Goal: Navigation & Orientation: Find specific page/section

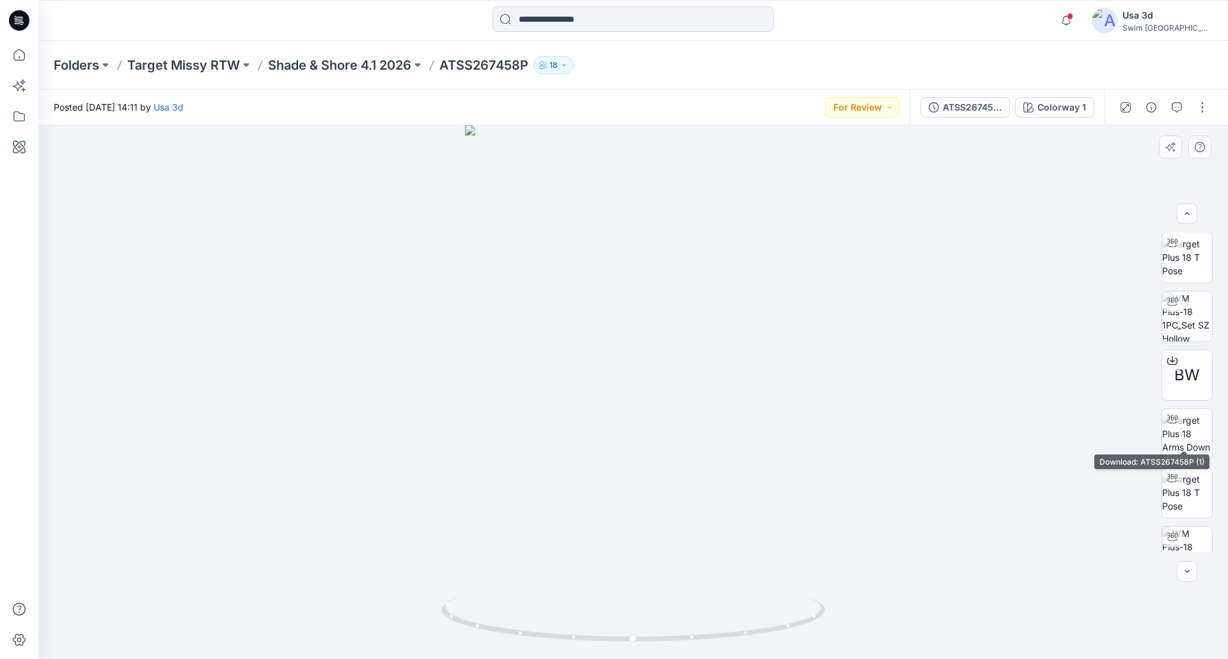
scroll to position [143, 0]
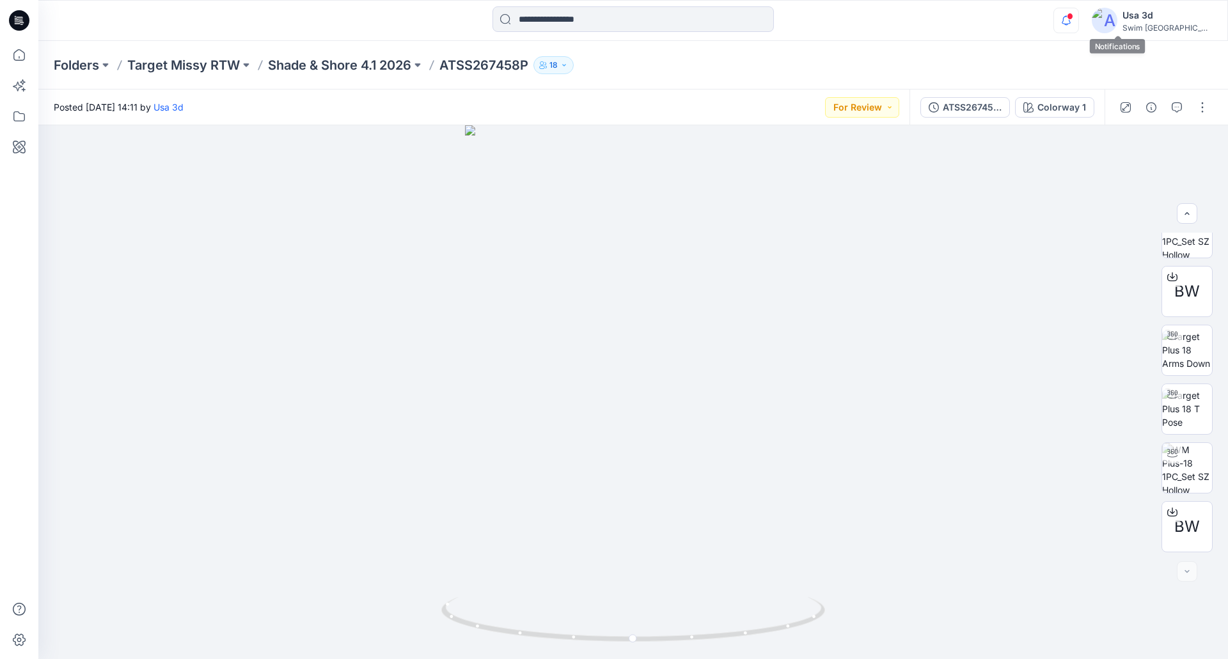
click at [1078, 19] on icon "button" at bounding box center [1066, 21] width 24 height 26
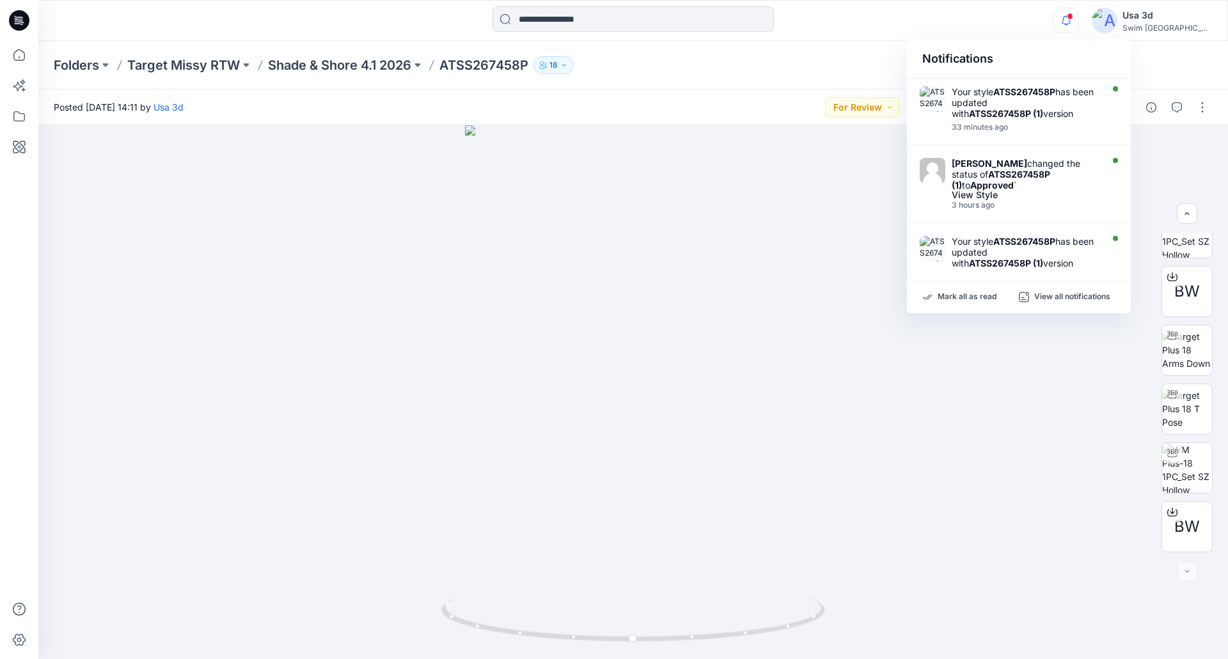
click at [1078, 19] on icon "button" at bounding box center [1066, 21] width 24 height 26
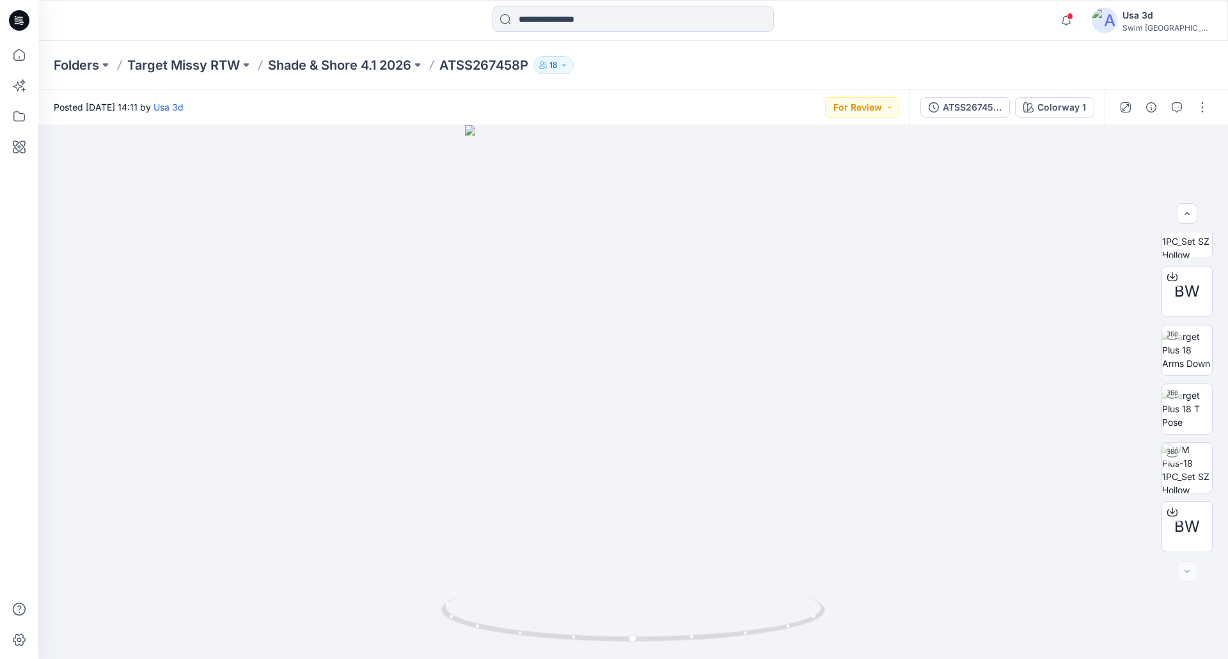
click at [944, 39] on div "Notifications Your style ATSS267458P has been updated with ATSS267458P (1) vers…" at bounding box center [633, 20] width 1190 height 41
click at [1131, 10] on div "Notifications Your style ATSS267458P has been updated with ATSS267458P (1) vers…" at bounding box center [1132, 20] width 159 height 28
click at [1073, 17] on span at bounding box center [1070, 16] width 6 height 7
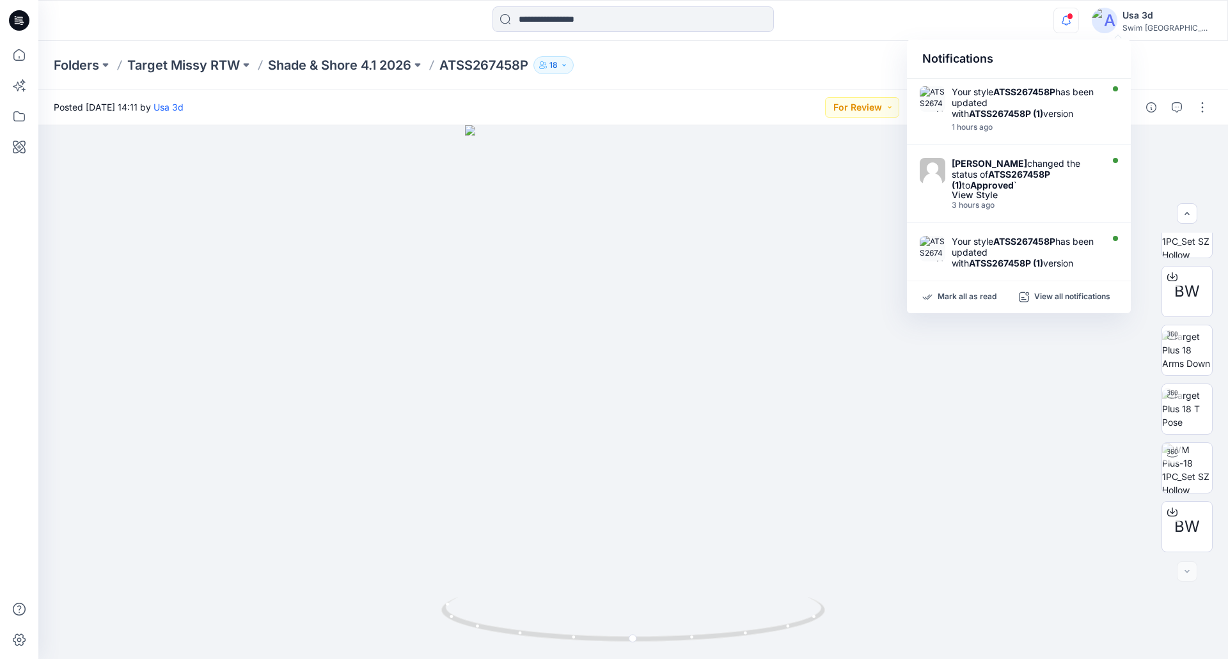
click at [1073, 17] on span at bounding box center [1070, 16] width 6 height 7
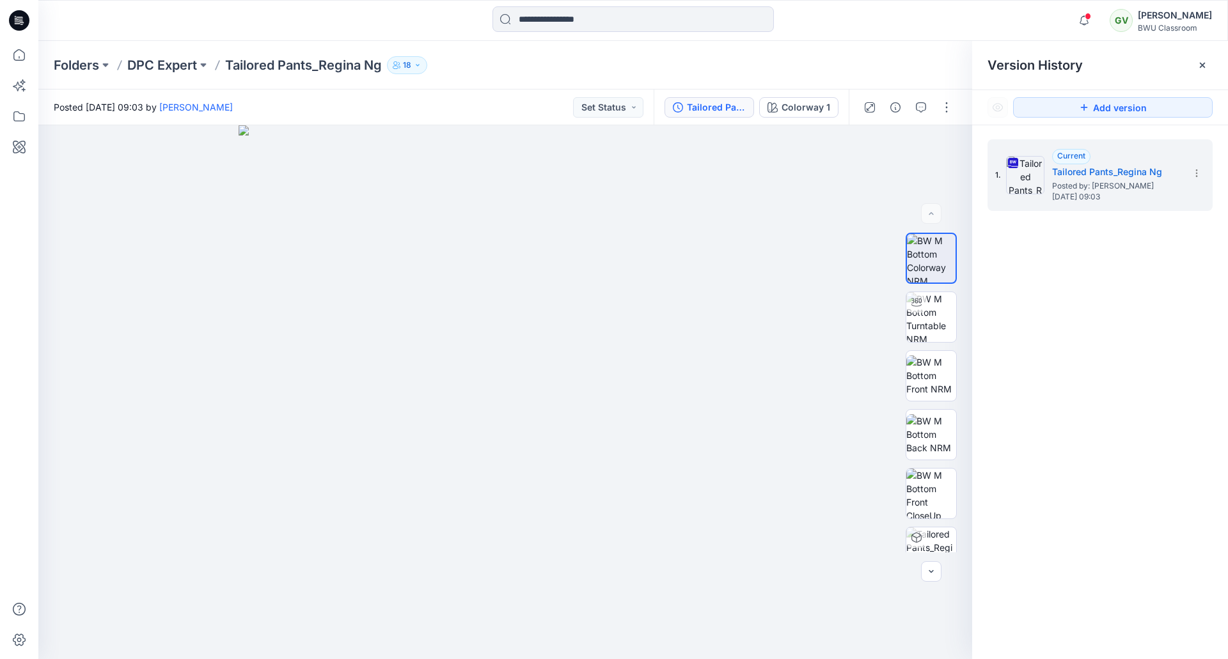
click at [29, 24] on icon at bounding box center [19, 20] width 20 height 41
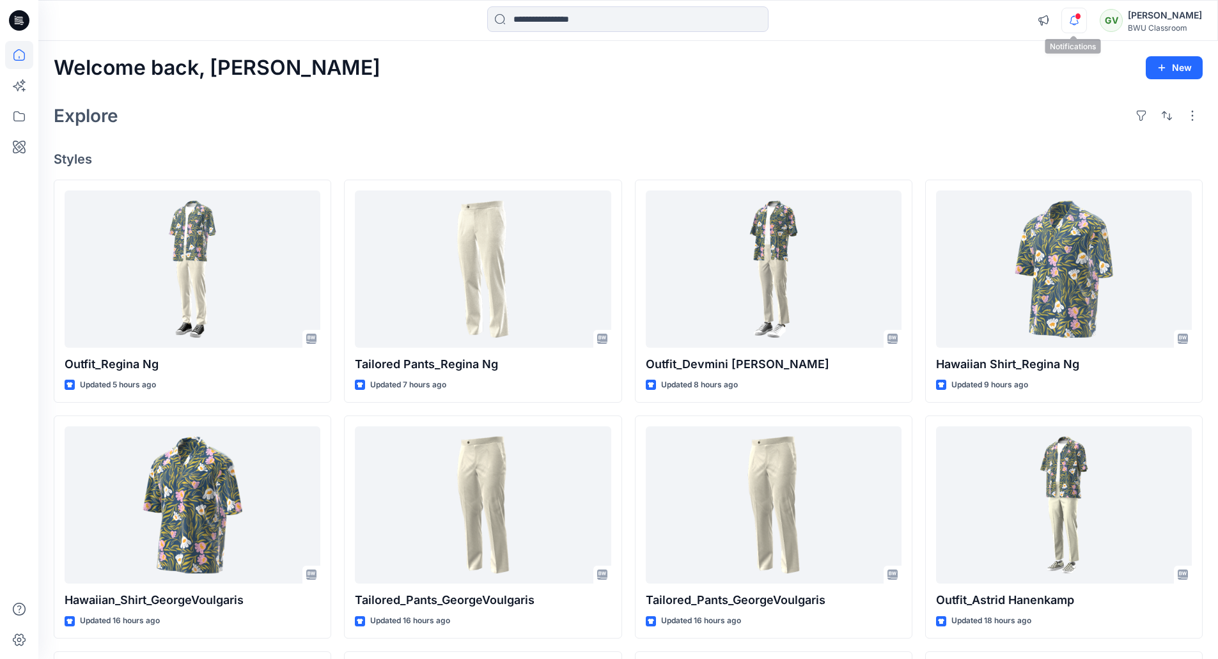
click at [1083, 18] on icon "button" at bounding box center [1074, 21] width 24 height 26
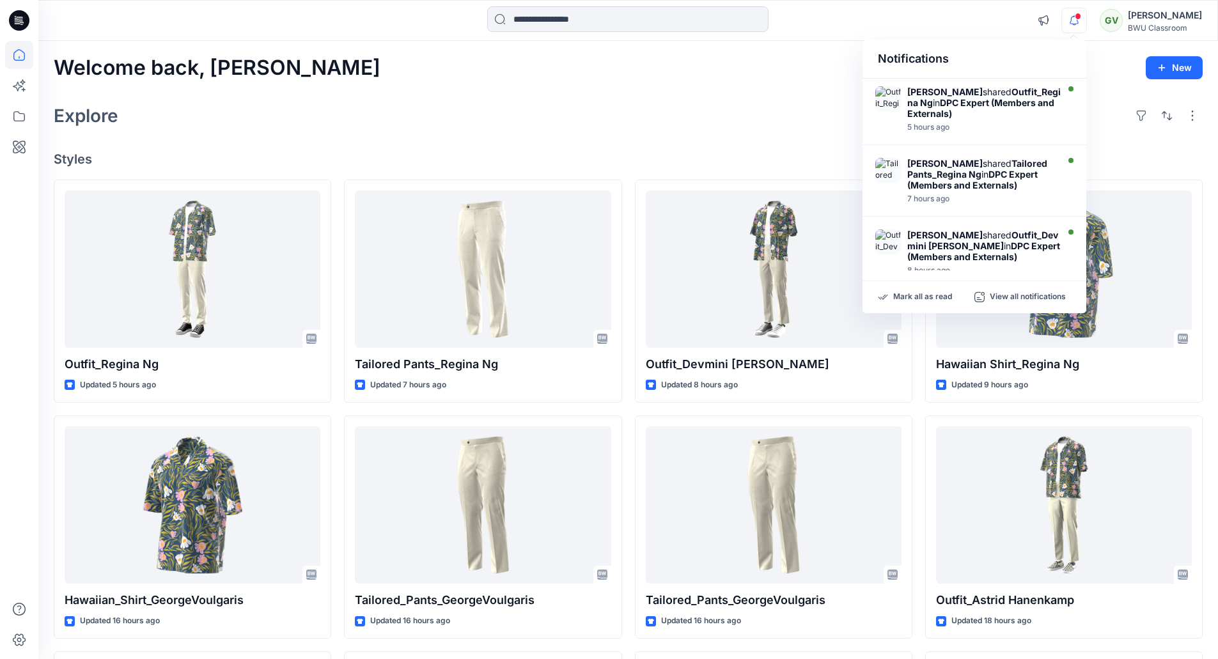
click at [1082, 19] on icon "button" at bounding box center [1074, 21] width 24 height 26
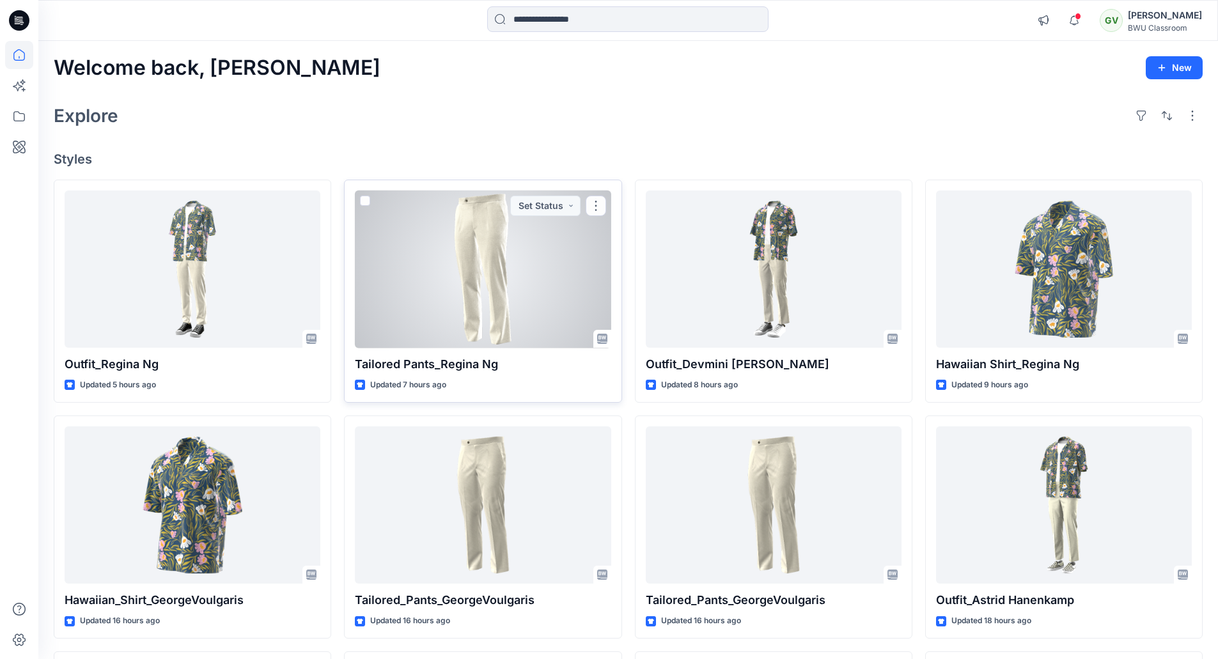
click at [512, 292] on div at bounding box center [483, 270] width 256 height 158
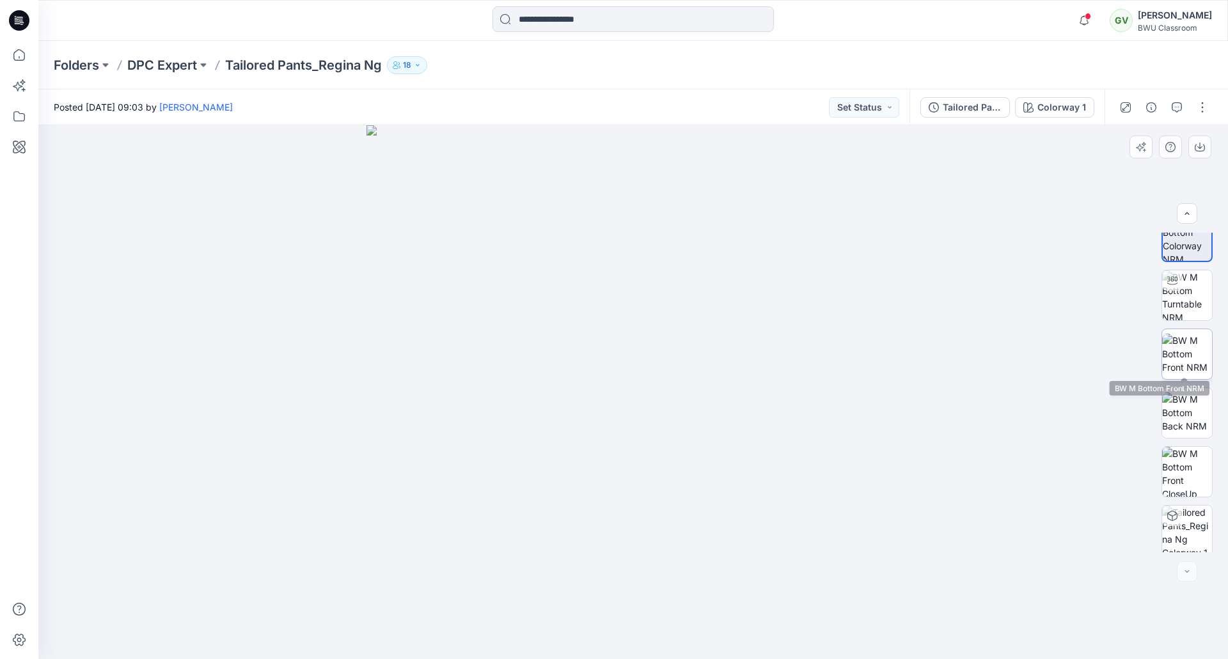
scroll to position [26, 0]
click at [19, 26] on icon at bounding box center [19, 20] width 20 height 20
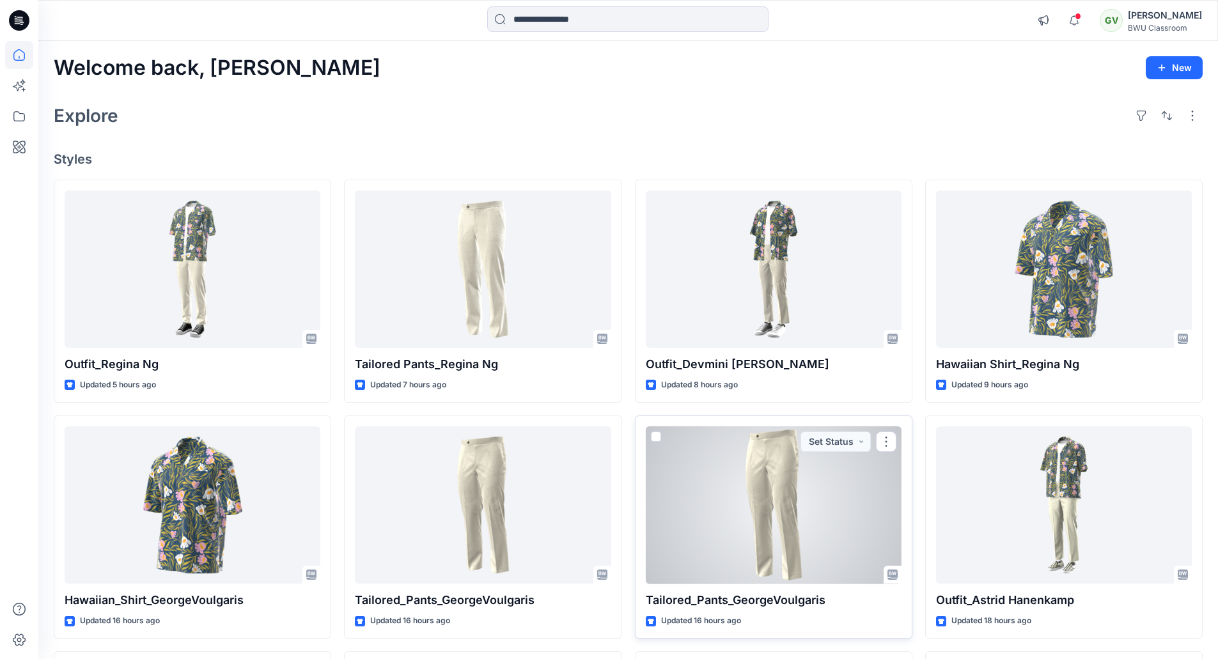
click at [756, 472] on div at bounding box center [774, 506] width 256 height 158
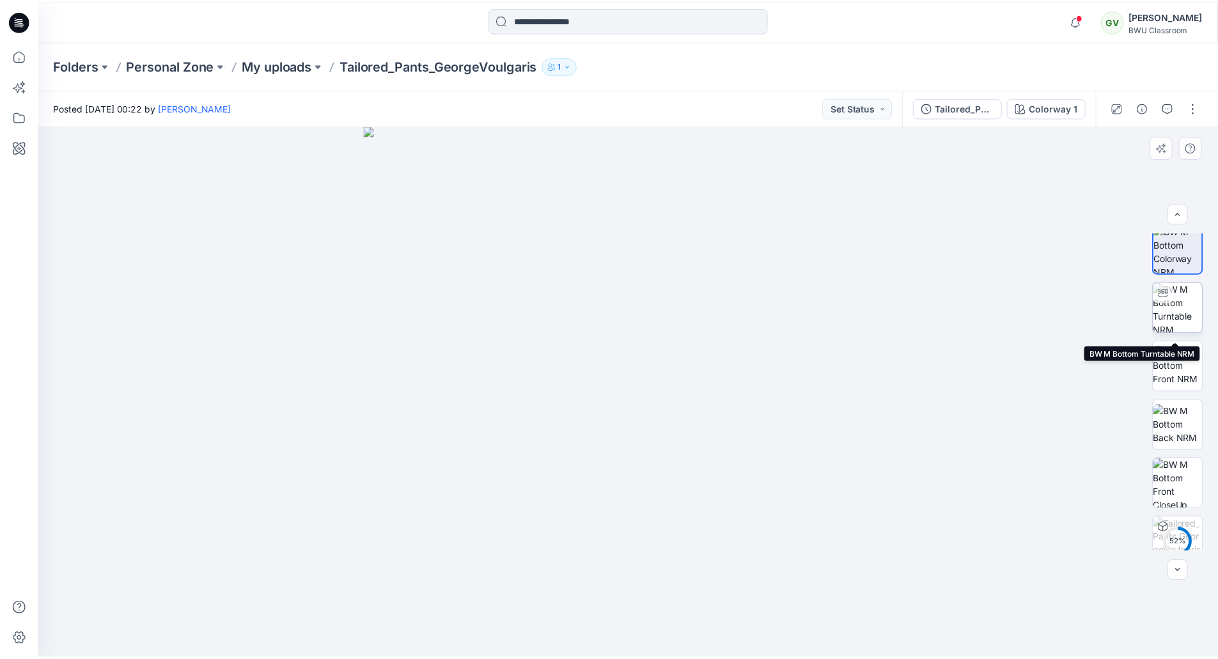
scroll to position [26, 0]
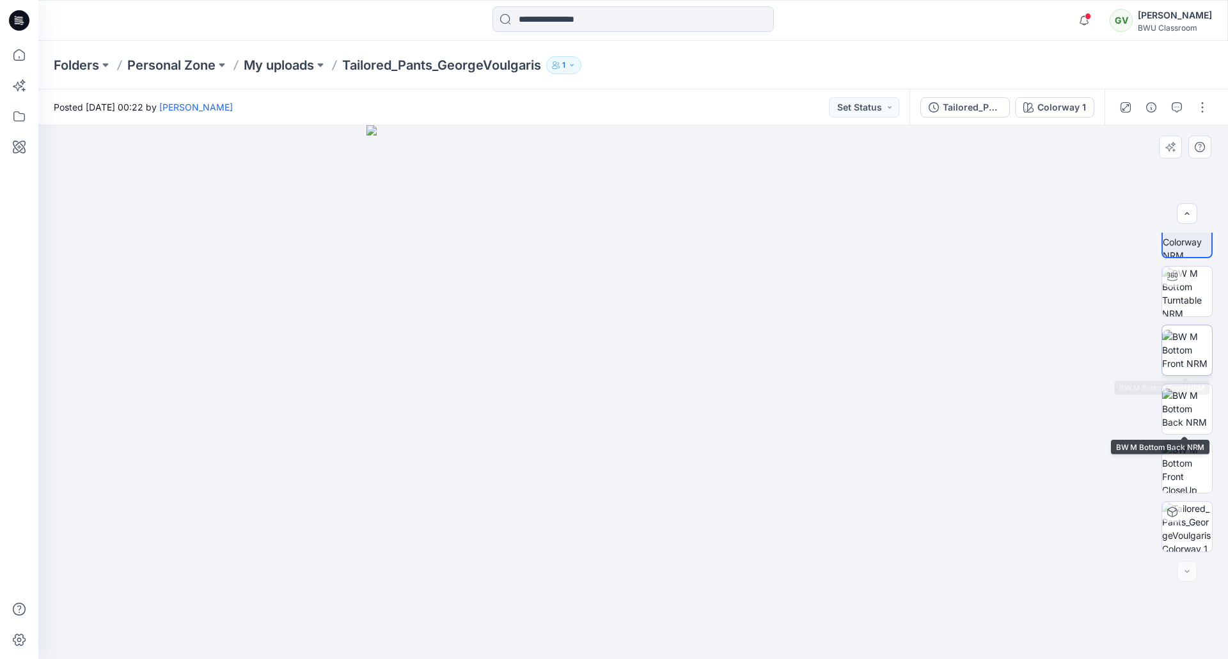
click at [1186, 352] on img at bounding box center [1187, 350] width 50 height 40
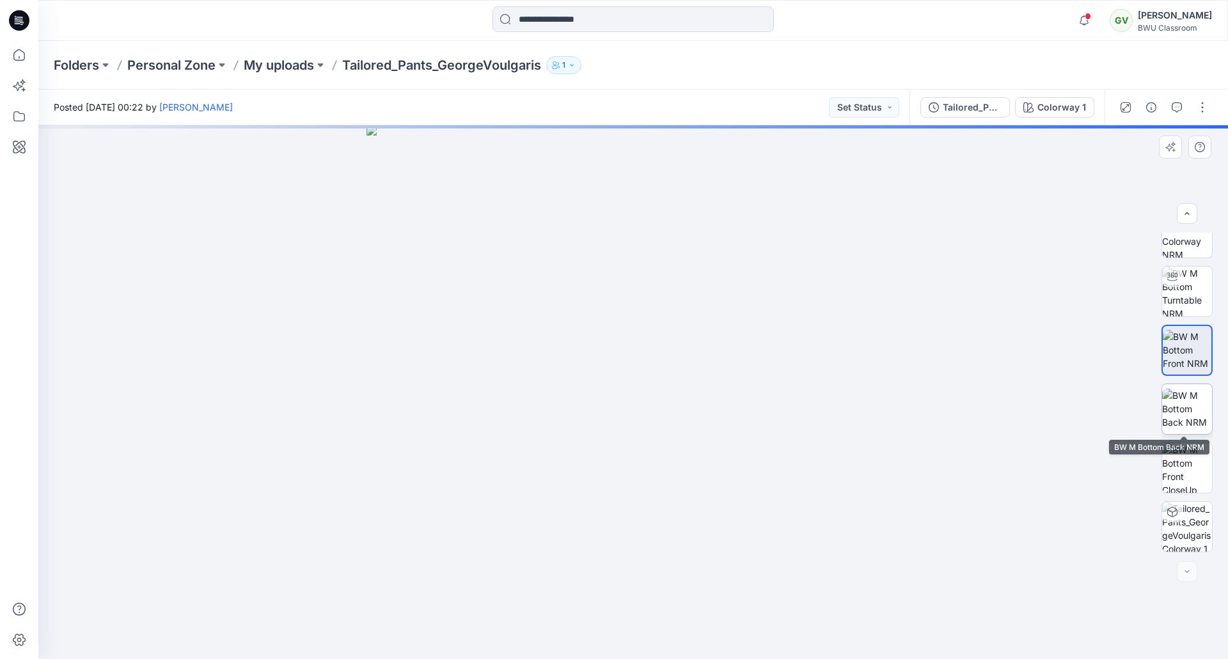
click at [1187, 410] on img at bounding box center [1187, 409] width 50 height 40
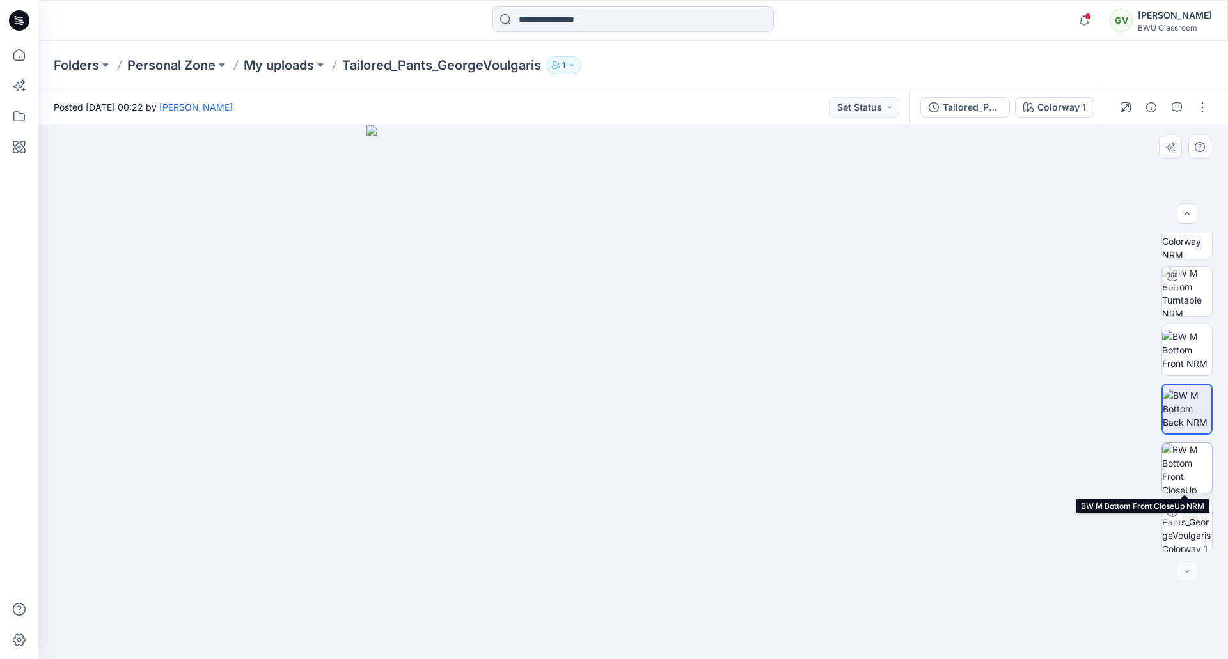
click at [1186, 445] on img at bounding box center [1187, 468] width 50 height 50
click at [33, 18] on div at bounding box center [19, 20] width 41 height 41
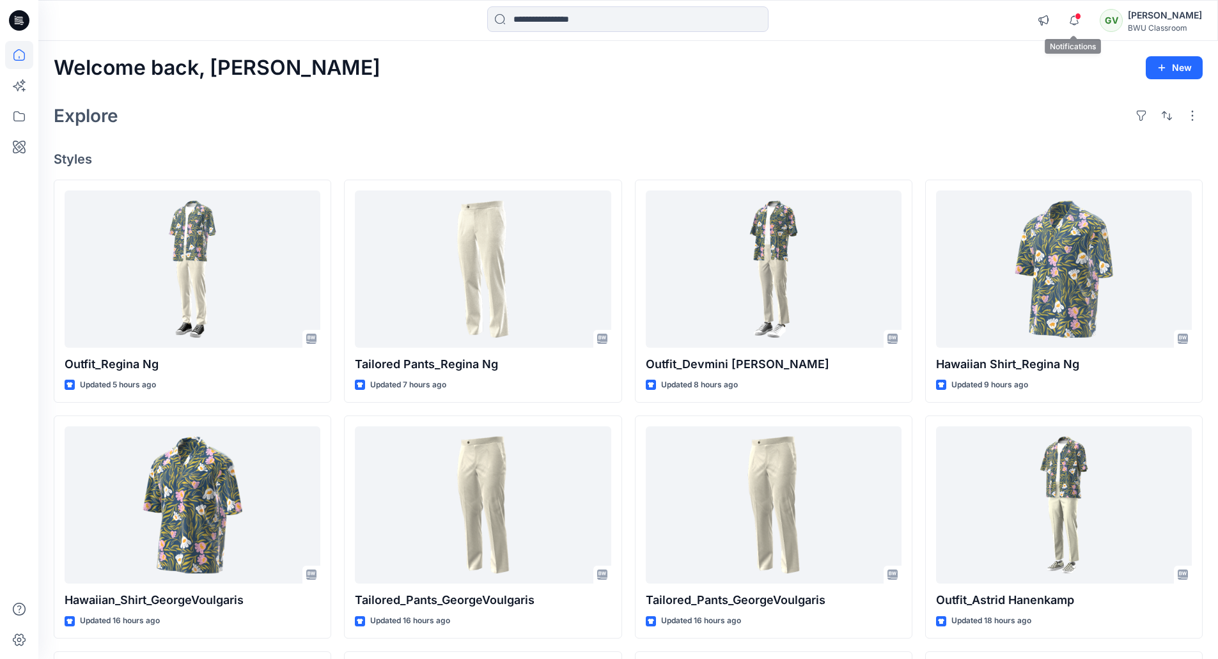
click at [1080, 19] on span at bounding box center [1078, 16] width 6 height 7
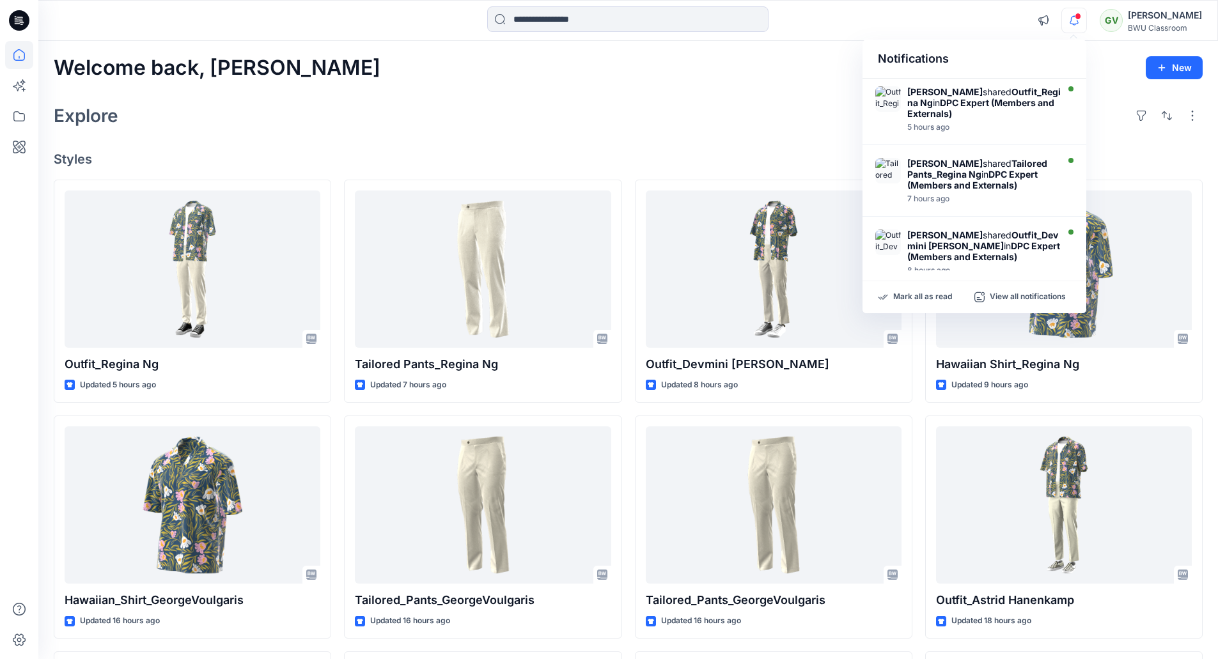
click at [1078, 19] on span at bounding box center [1078, 16] width 6 height 7
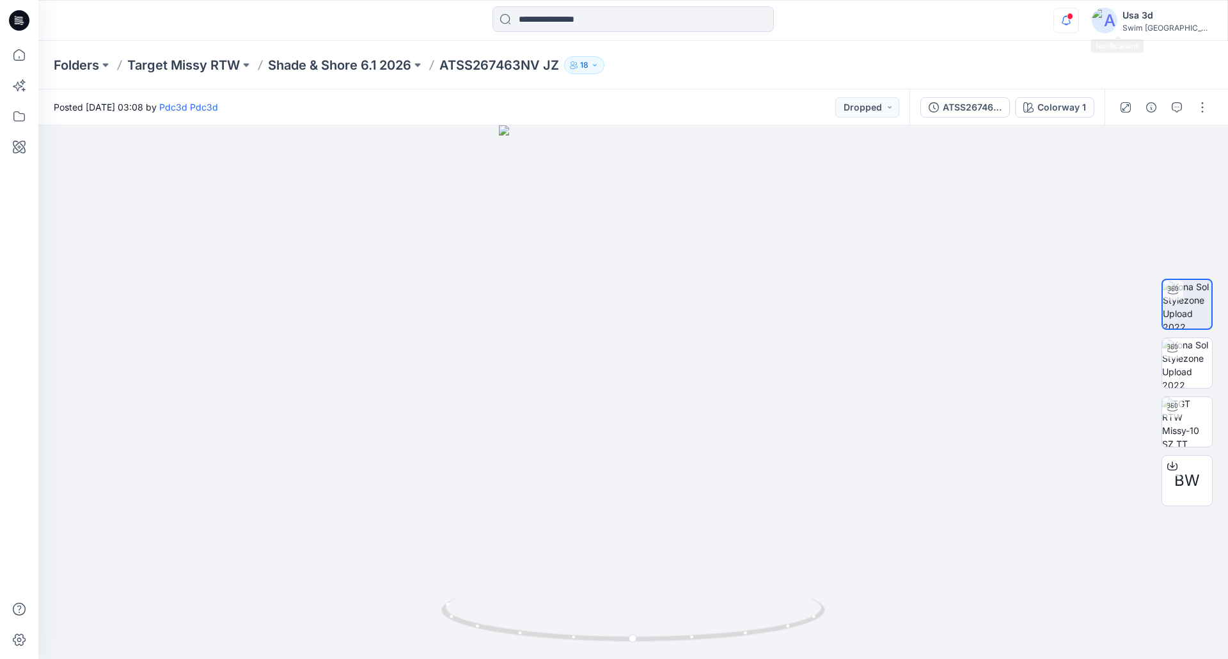
click at [1078, 28] on icon "button" at bounding box center [1066, 21] width 24 height 26
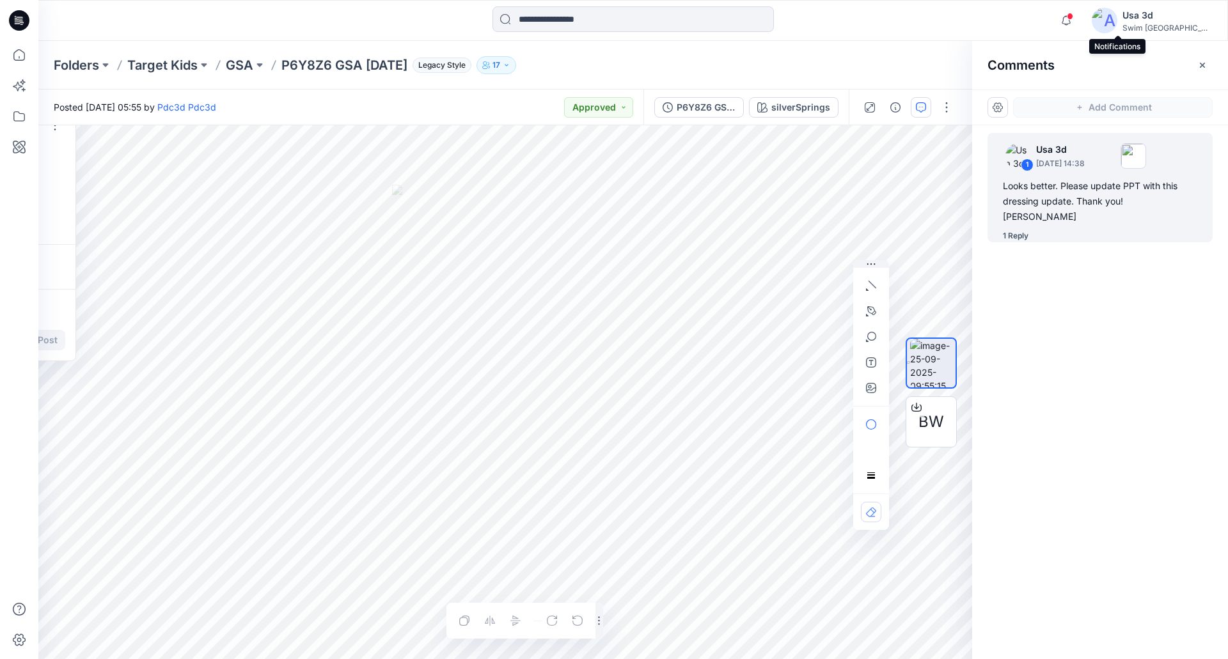
scroll to position [63, 0]
click at [19, 15] on icon at bounding box center [19, 20] width 20 height 20
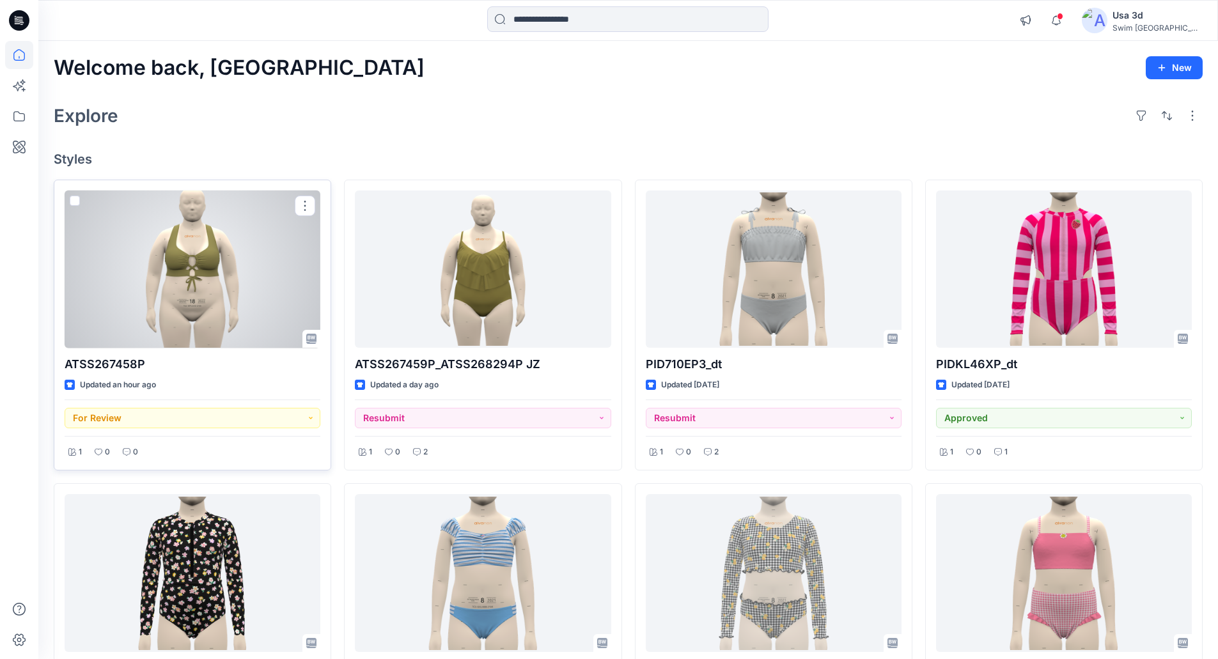
click at [217, 290] on div at bounding box center [193, 270] width 256 height 158
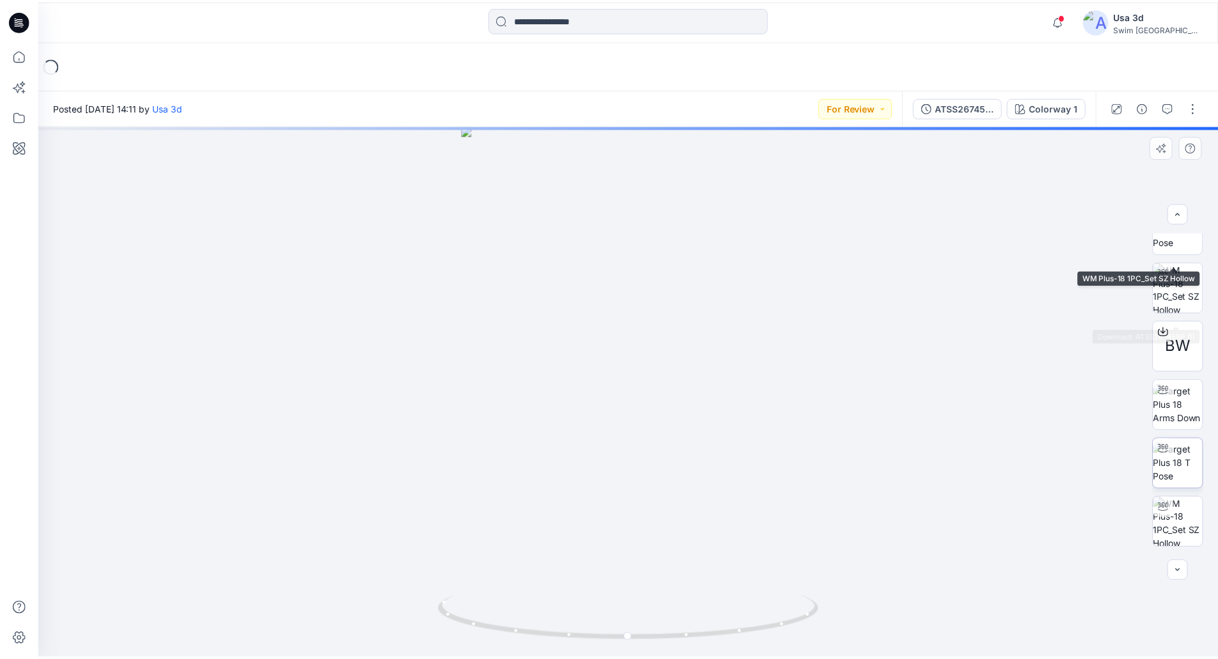
scroll to position [143, 0]
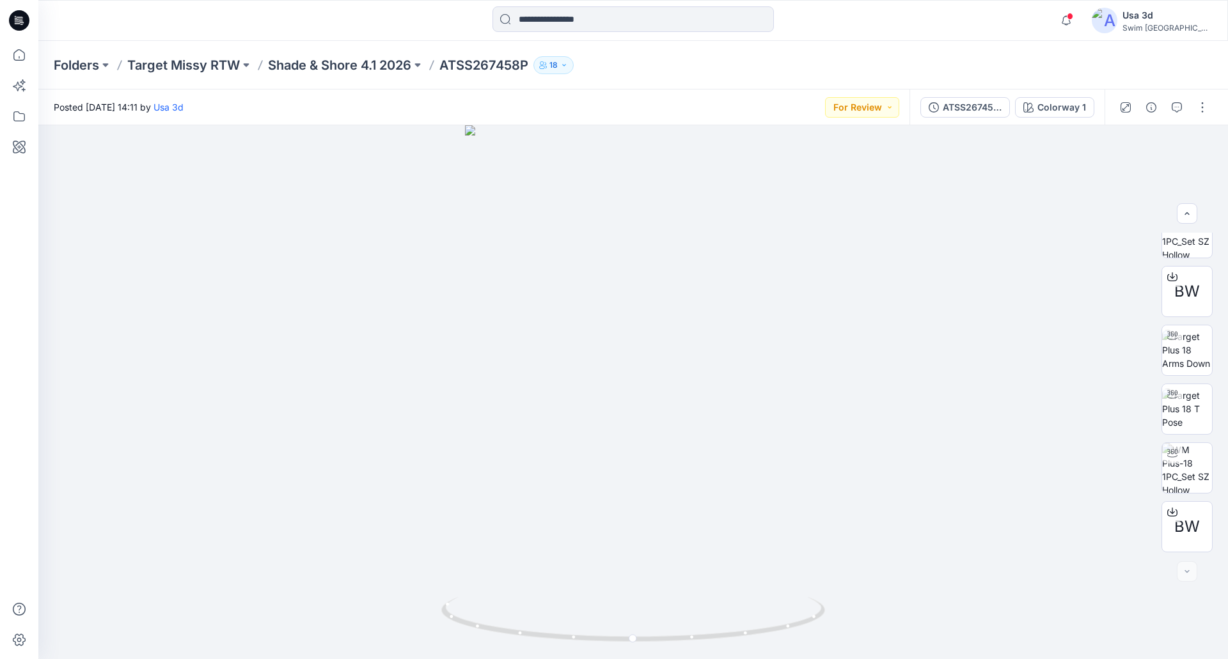
click at [19, 22] on icon at bounding box center [19, 20] width 20 height 20
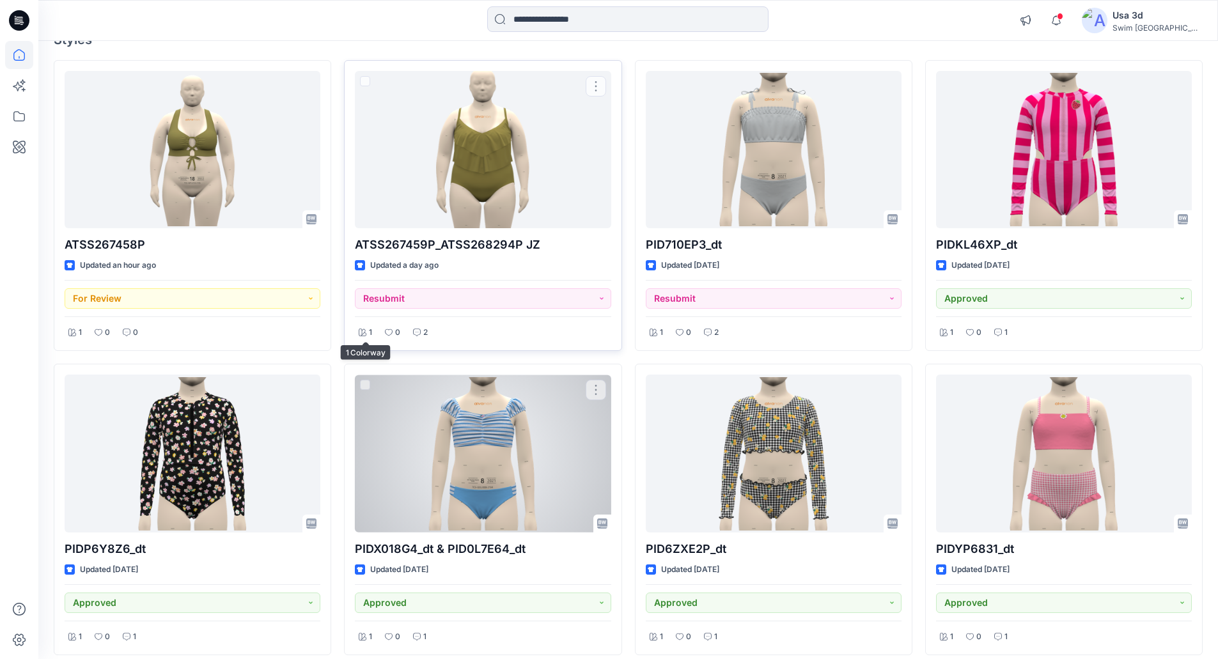
scroll to position [128, 0]
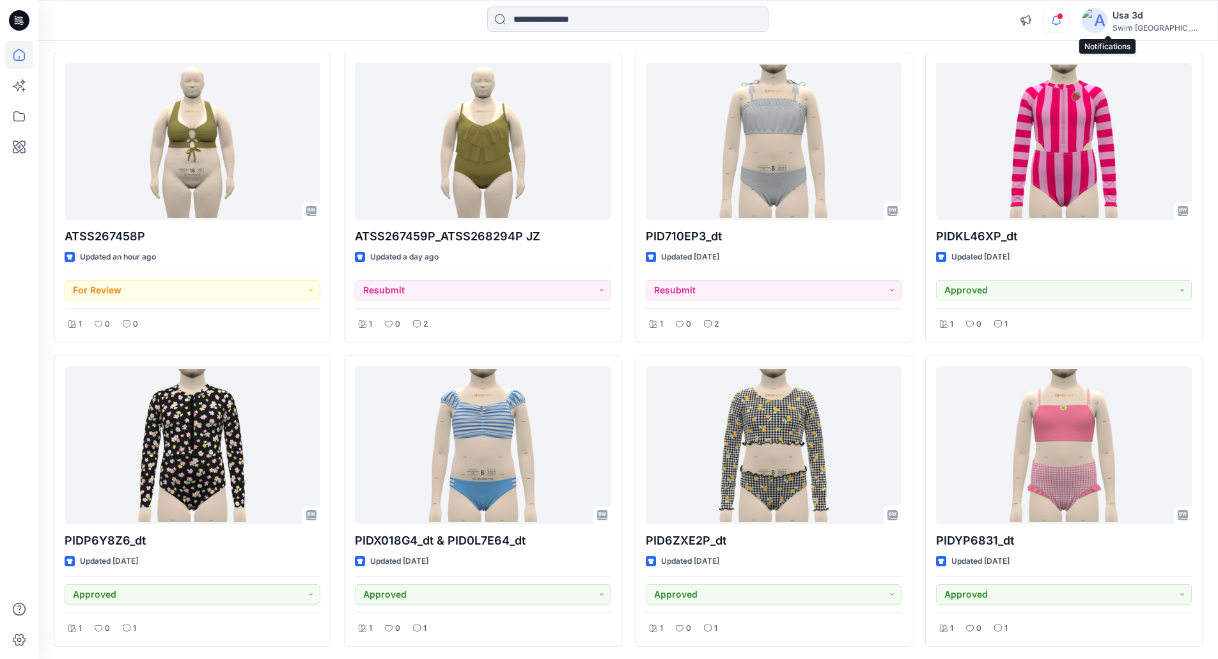
click at [1069, 10] on icon "button" at bounding box center [1056, 21] width 24 height 26
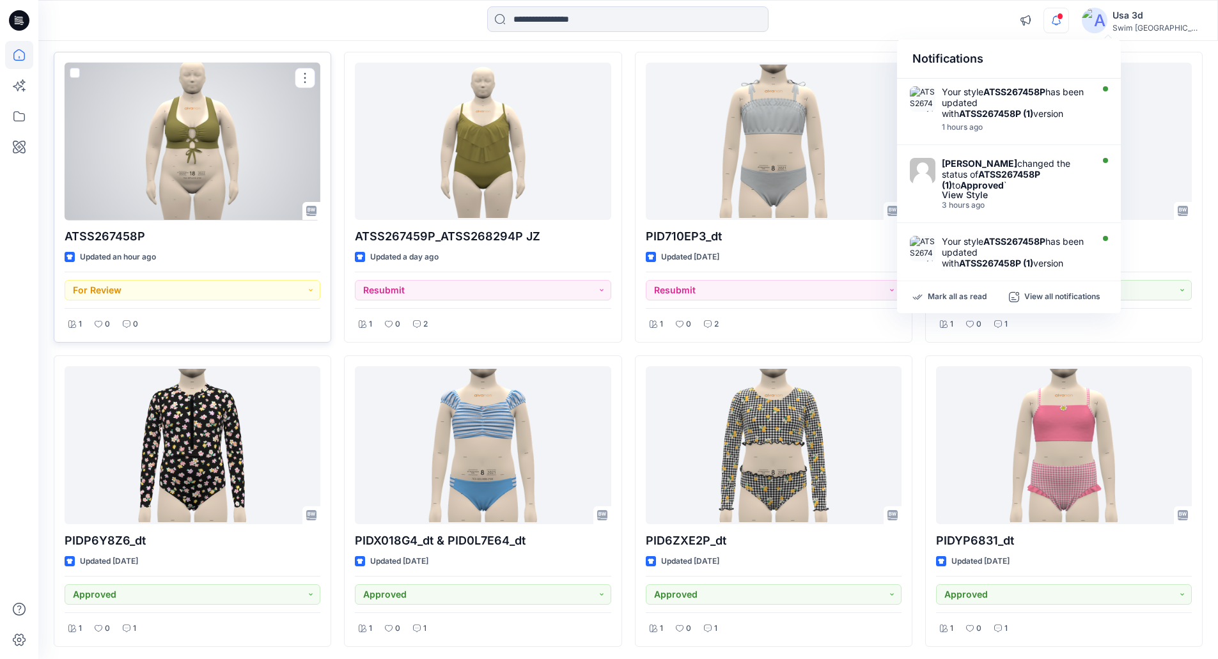
click at [186, 201] on div at bounding box center [193, 142] width 256 height 158
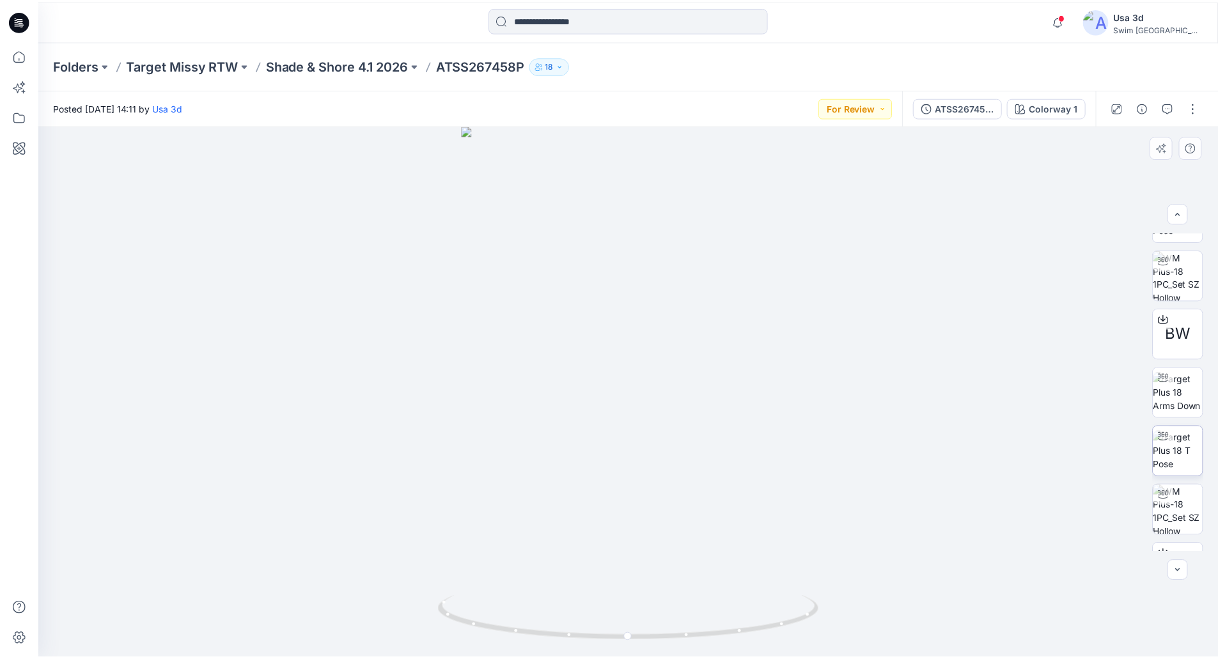
scroll to position [143, 0]
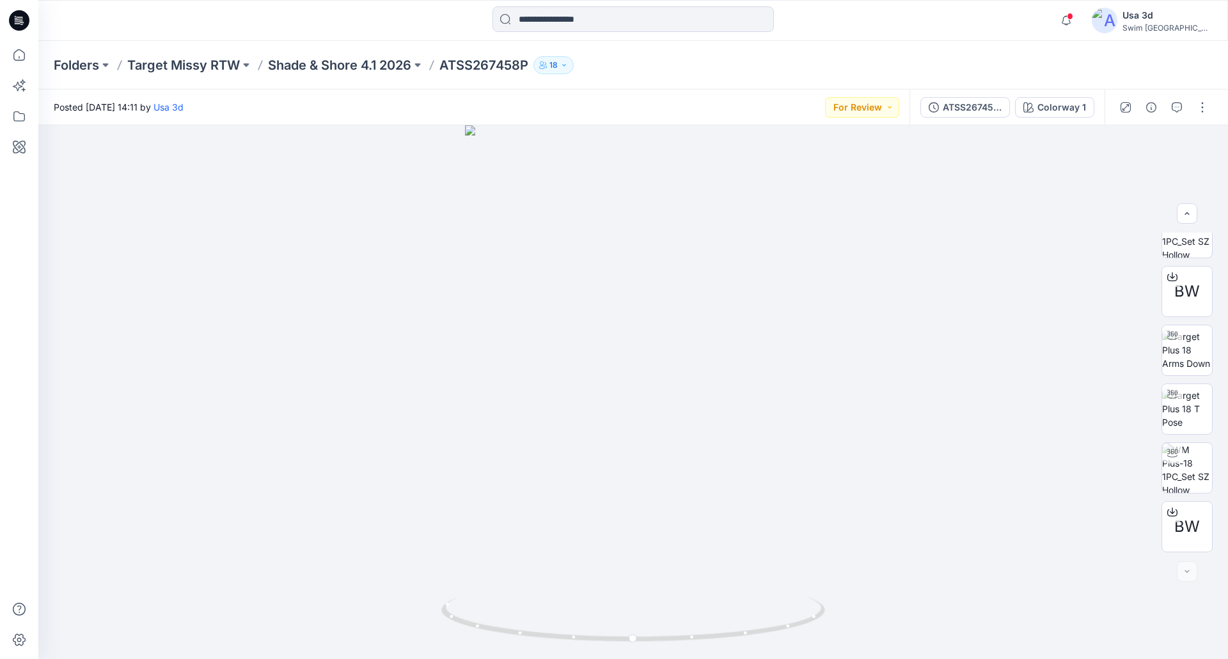
click at [19, 22] on icon at bounding box center [19, 20] width 20 height 41
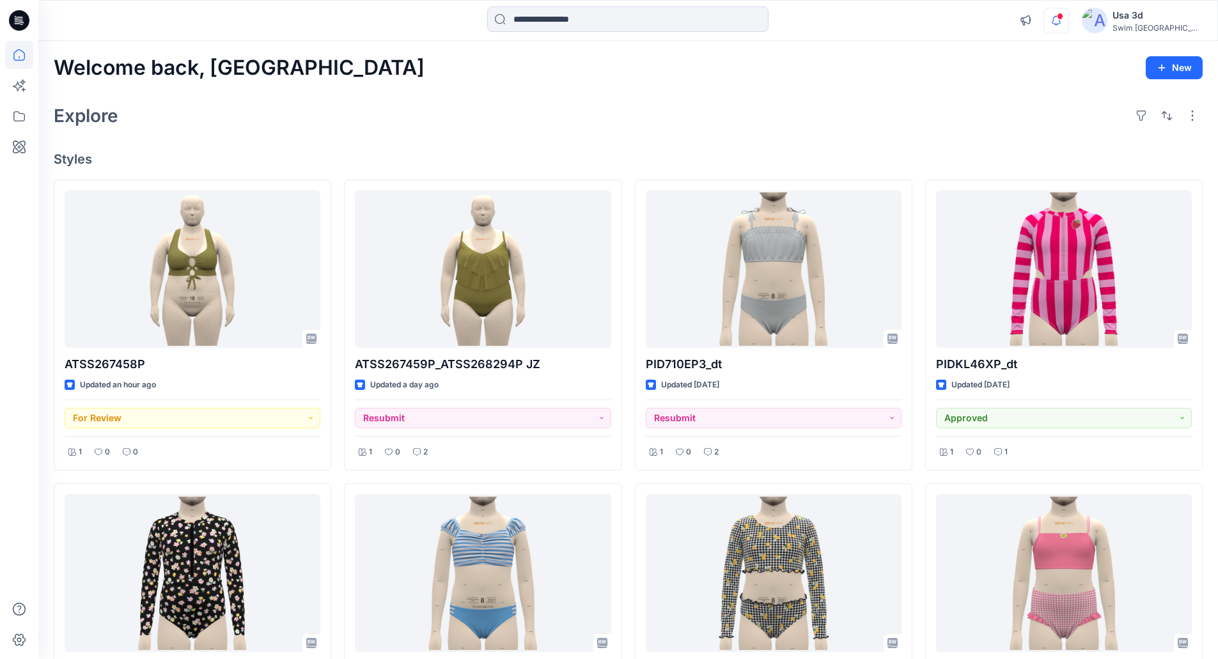
click at [1069, 19] on icon "button" at bounding box center [1056, 21] width 24 height 26
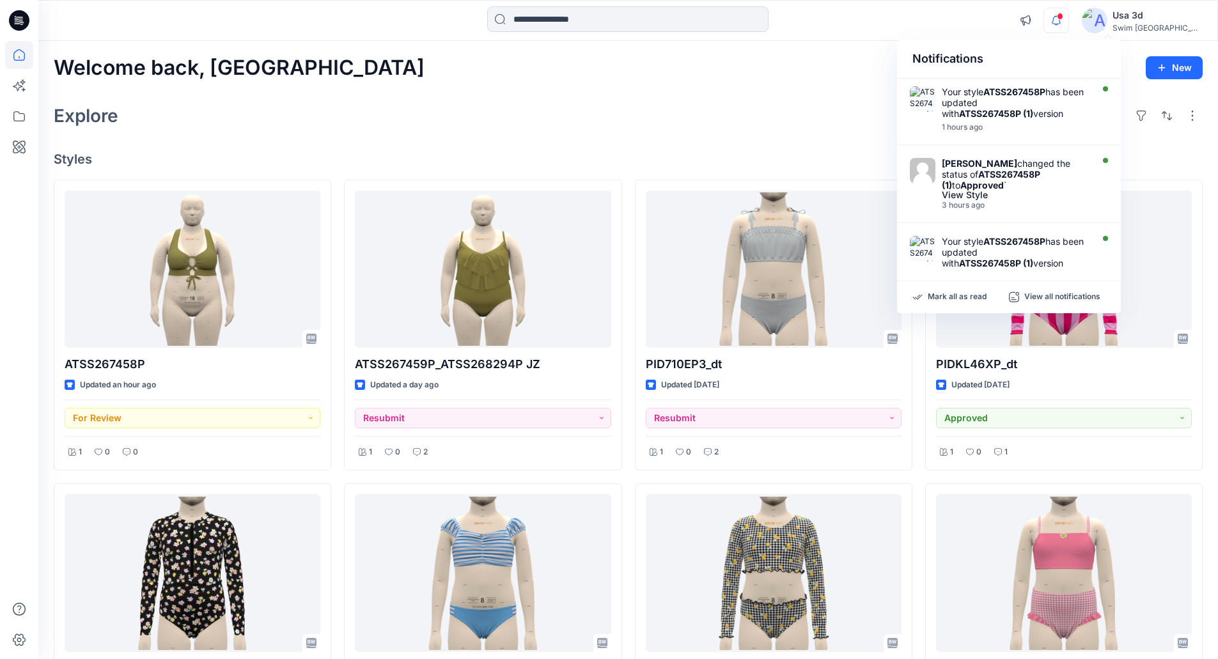
click at [1069, 20] on icon "button" at bounding box center [1056, 21] width 24 height 26
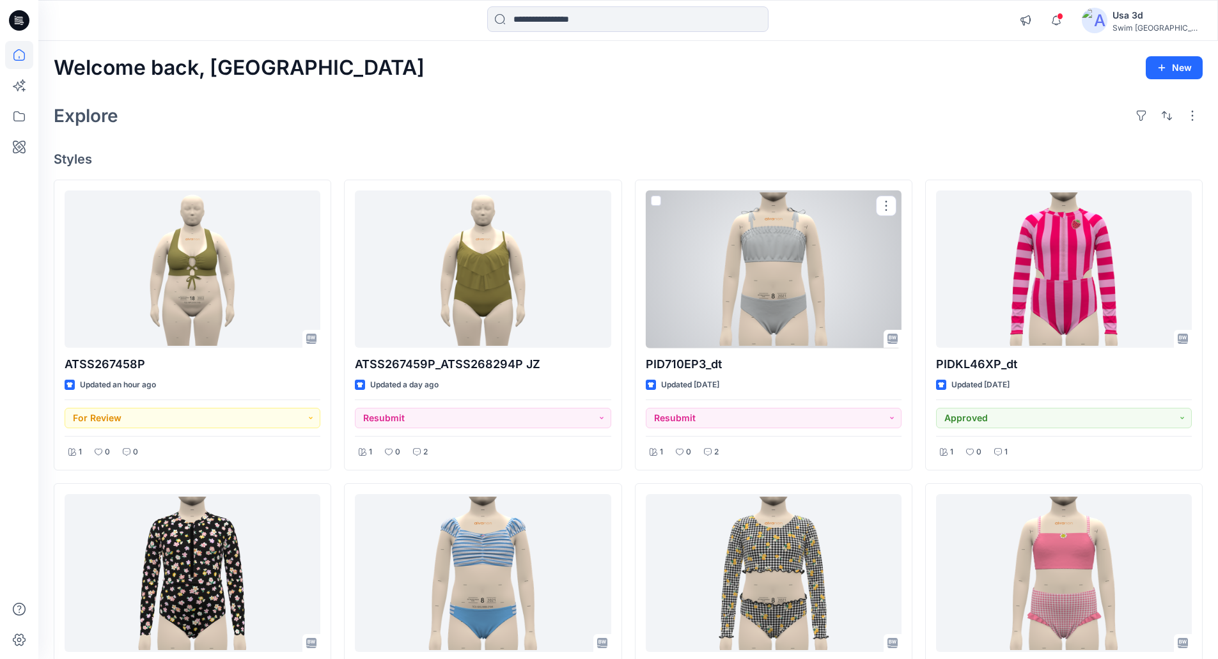
click at [791, 271] on div at bounding box center [774, 270] width 256 height 158
